Goal: Task Accomplishment & Management: Manage account settings

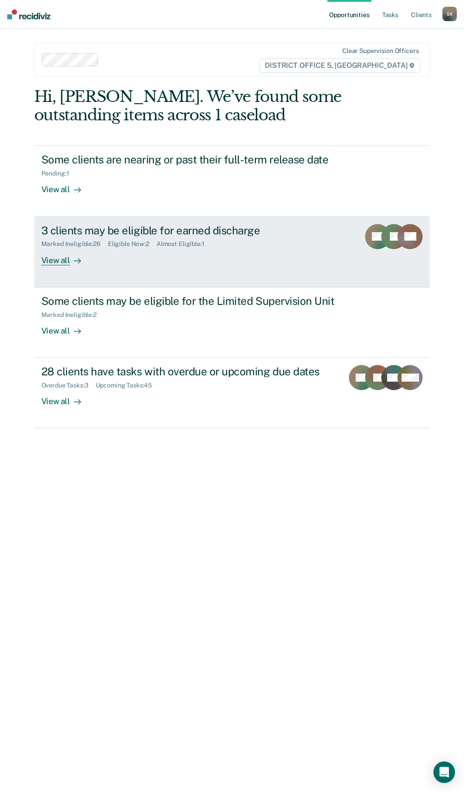
click at [56, 262] on div "View all" at bounding box center [66, 257] width 50 height 18
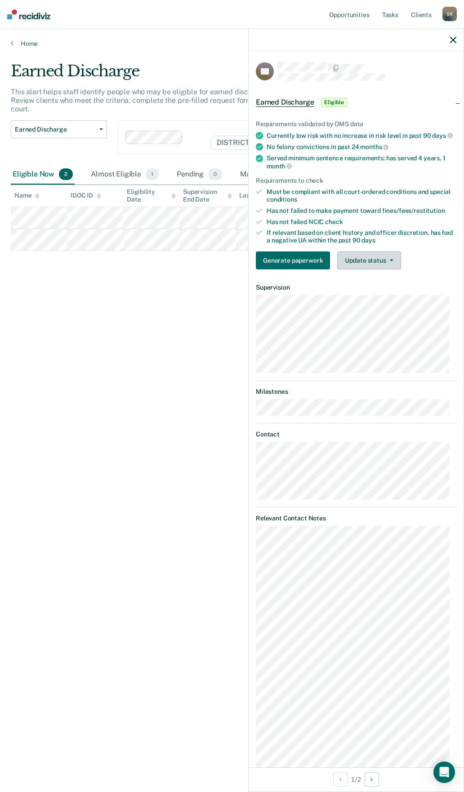
click at [390, 261] on icon "button" at bounding box center [391, 261] width 4 height 2
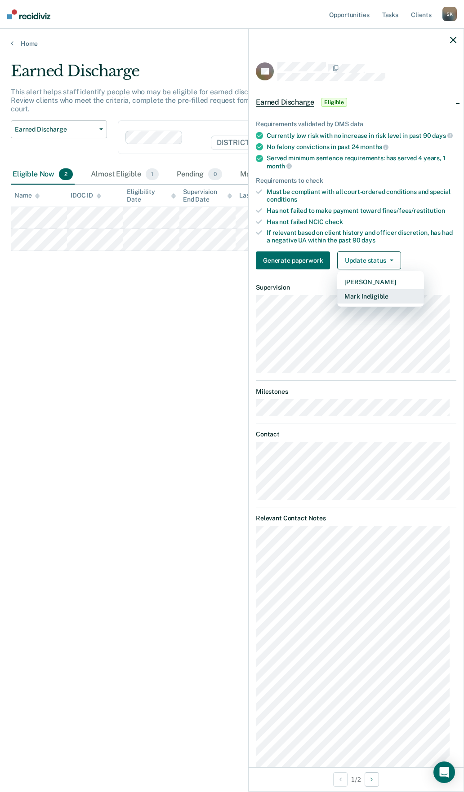
click at [378, 303] on button "Mark Ineligible" at bounding box center [380, 296] width 87 height 14
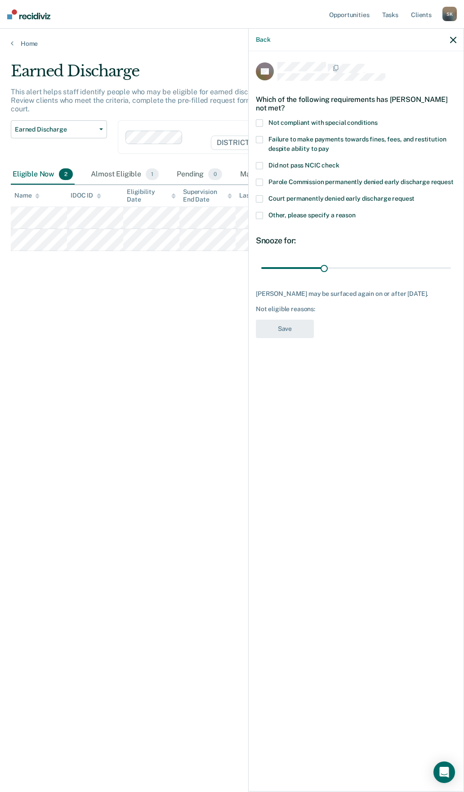
click at [260, 215] on span at bounding box center [259, 215] width 7 height 7
click at [355, 212] on input "Other, please specify a reason" at bounding box center [355, 212] width 0 height 0
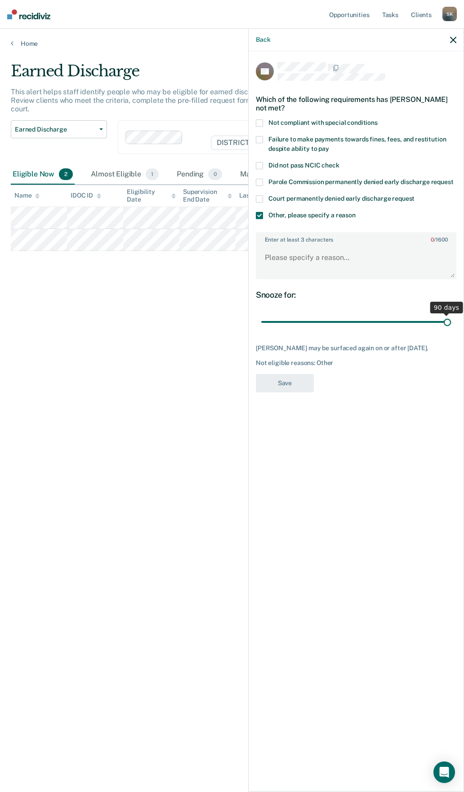
drag, startPoint x: 324, startPoint y: 322, endPoint x: 483, endPoint y: 324, distance: 159.5
type input "90"
click at [451, 324] on input "range" at bounding box center [356, 322] width 190 height 16
click at [286, 257] on textarea "Enter at least 3 characters 0 / 1600" at bounding box center [356, 261] width 199 height 33
type textarea "SO"
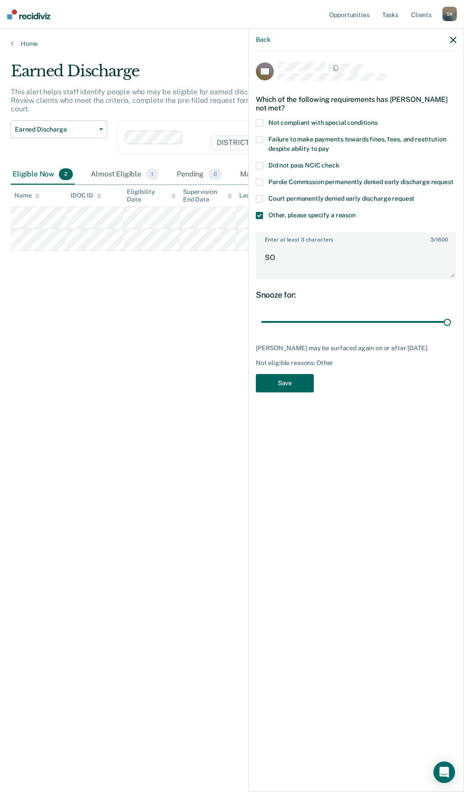
click at [282, 384] on button "Save" at bounding box center [285, 383] width 58 height 18
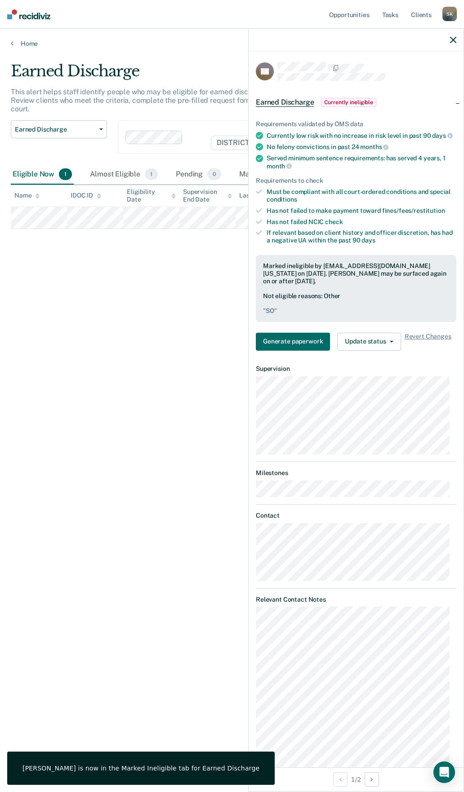
click at [452, 37] on icon "button" at bounding box center [453, 40] width 6 height 6
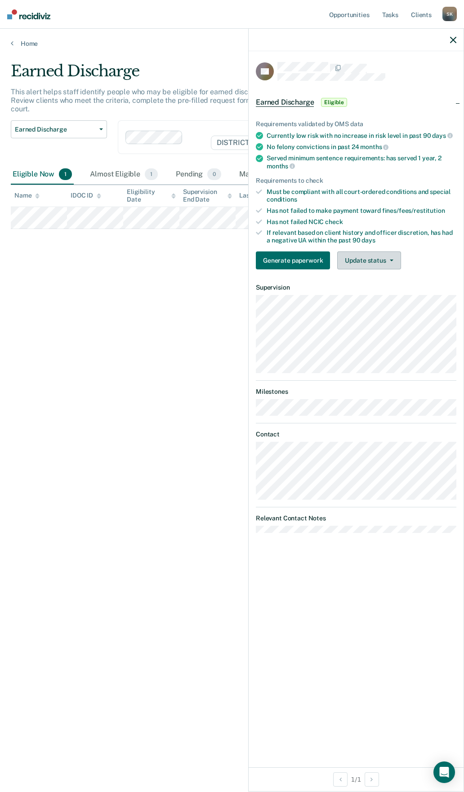
click at [392, 259] on button "Update status" at bounding box center [368, 261] width 63 height 18
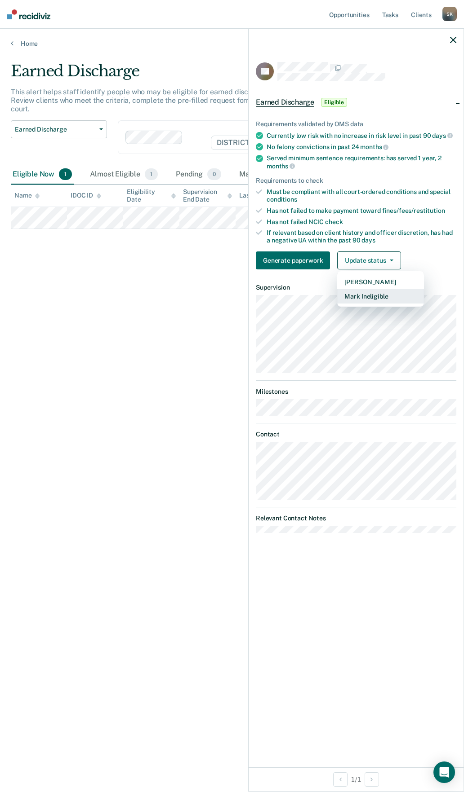
click at [376, 298] on button "Mark Ineligible" at bounding box center [380, 296] width 87 height 14
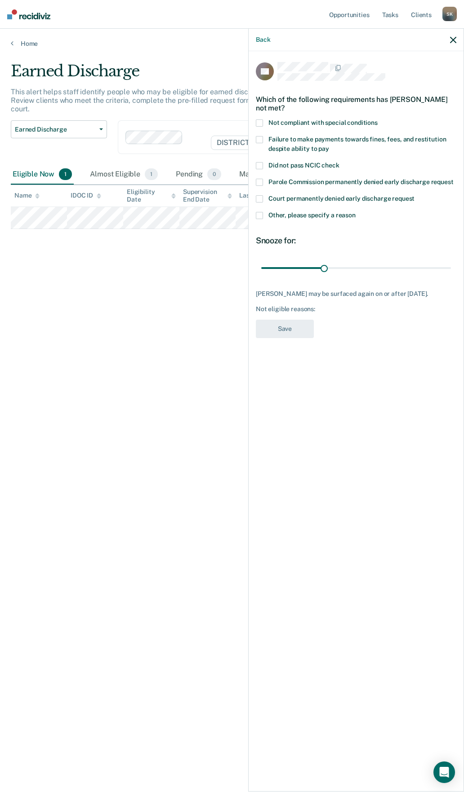
click at [259, 217] on span at bounding box center [259, 215] width 7 height 7
click at [355, 212] on input "Other, please specify a reason" at bounding box center [355, 212] width 0 height 0
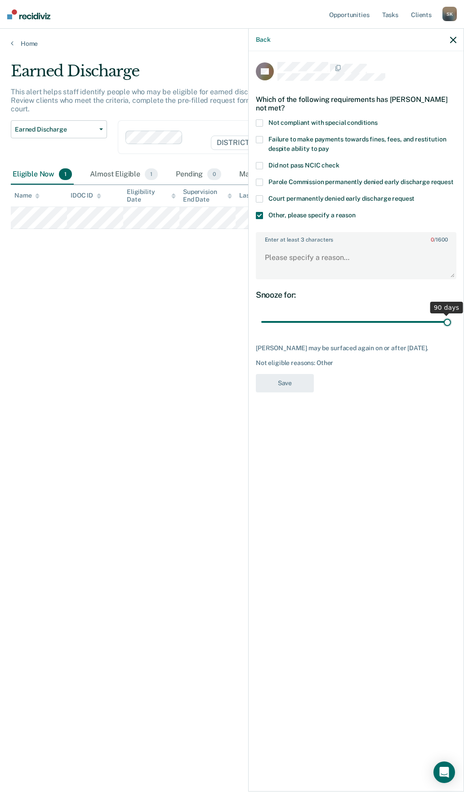
drag, startPoint x: 322, startPoint y: 322, endPoint x: 469, endPoint y: 328, distance: 147.0
type input "90"
click at [451, 328] on input "range" at bounding box center [356, 322] width 190 height 16
click at [337, 261] on textarea "Enter at least 3 characters 0 / 1600" at bounding box center [356, 261] width 199 height 33
type textarea "SO"
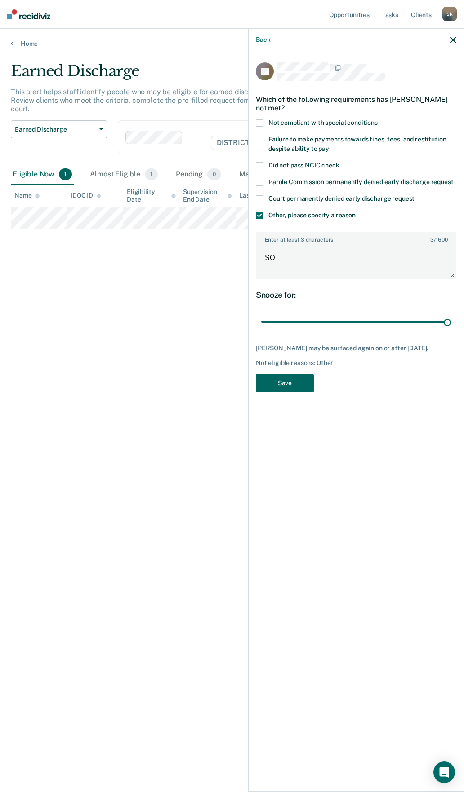
click at [287, 382] on button "Save" at bounding box center [285, 383] width 58 height 18
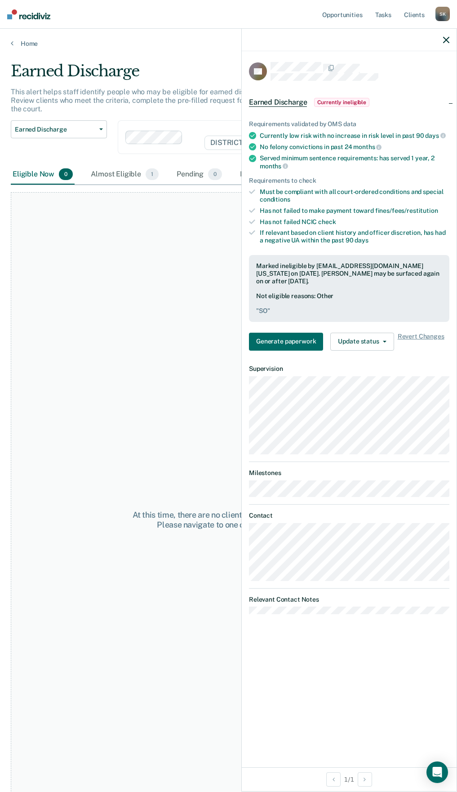
click at [447, 41] on icon "button" at bounding box center [446, 40] width 6 height 6
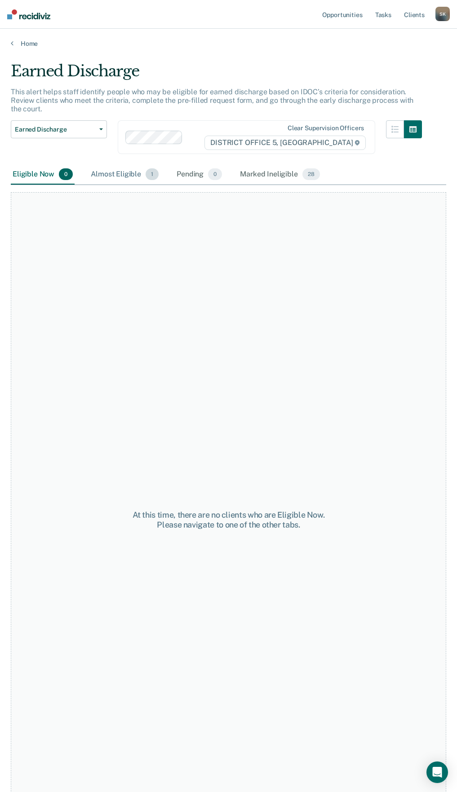
click at [116, 165] on div "Almost Eligible 1" at bounding box center [124, 175] width 71 height 20
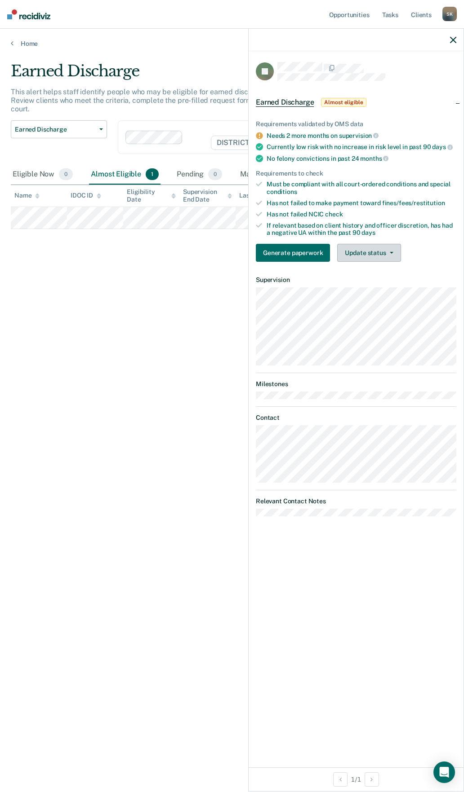
click at [391, 254] on button "Update status" at bounding box center [368, 253] width 63 height 18
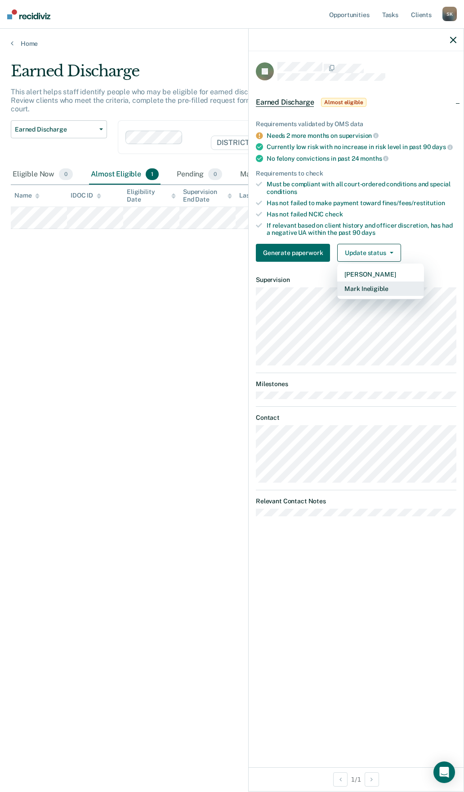
click at [381, 287] on button "Mark Ineligible" at bounding box center [380, 289] width 87 height 14
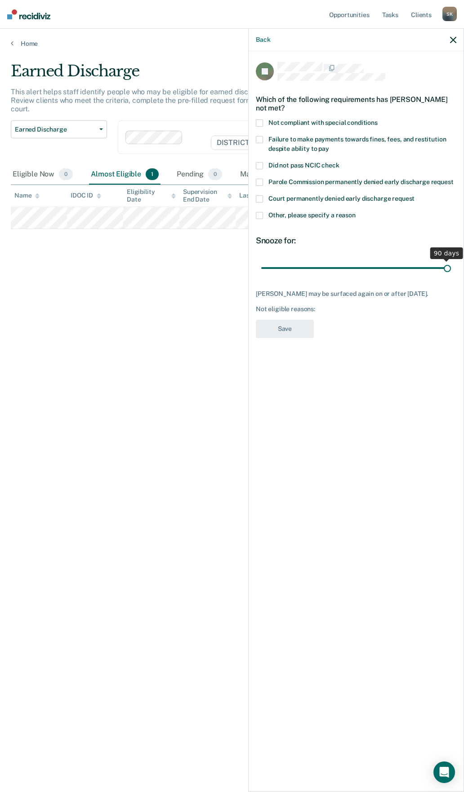
drag, startPoint x: 325, startPoint y: 266, endPoint x: 485, endPoint y: 268, distance: 159.9
type input "90"
click at [451, 268] on input "range" at bounding box center [356, 268] width 190 height 16
click at [258, 213] on span at bounding box center [259, 215] width 7 height 7
click at [355, 212] on input "Other, please specify a reason" at bounding box center [355, 212] width 0 height 0
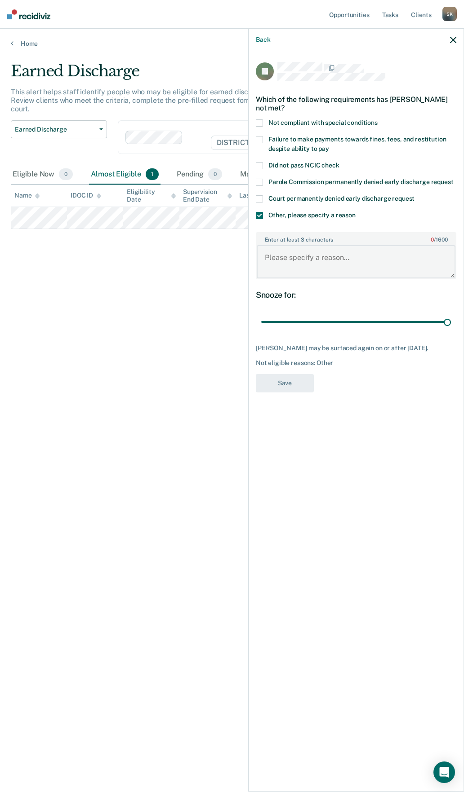
click at [275, 257] on textarea "Enter at least 3 characters 0 / 1600" at bounding box center [356, 261] width 199 height 33
type textarea "SO"
click at [283, 380] on button "Save" at bounding box center [285, 383] width 58 height 18
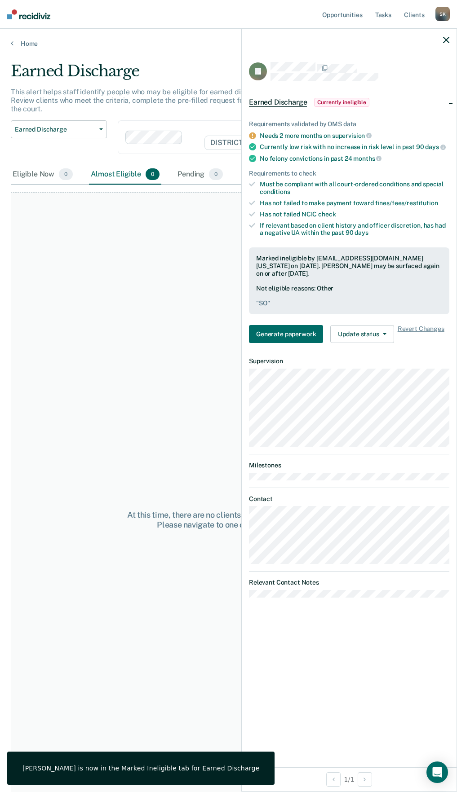
click at [445, 42] on icon "button" at bounding box center [446, 40] width 6 height 6
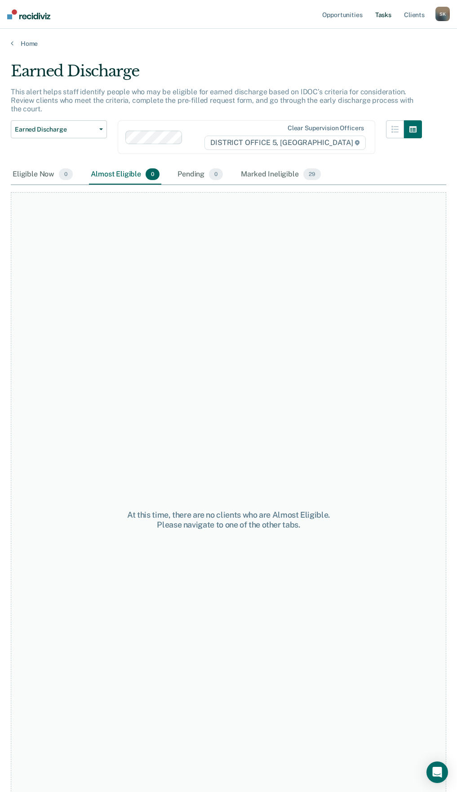
click at [383, 13] on link "Tasks" at bounding box center [383, 14] width 20 height 29
